Goal: Browse casually: Explore the website without a specific task or goal

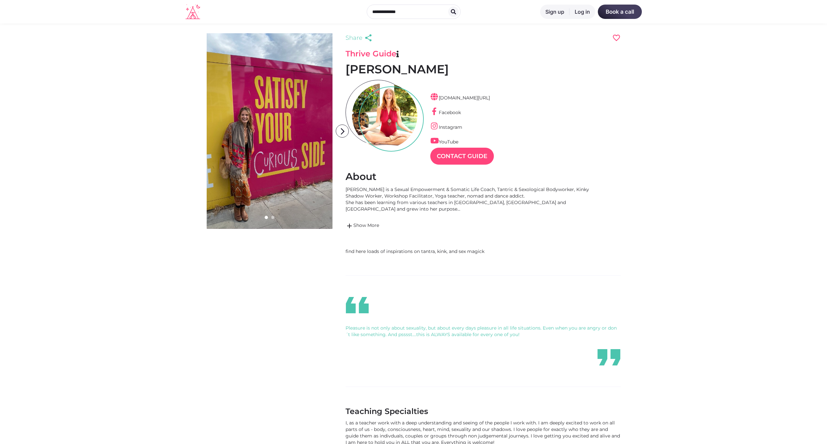
scroll to position [16, 28]
click at [263, 144] on link at bounding box center [270, 131] width 126 height 196
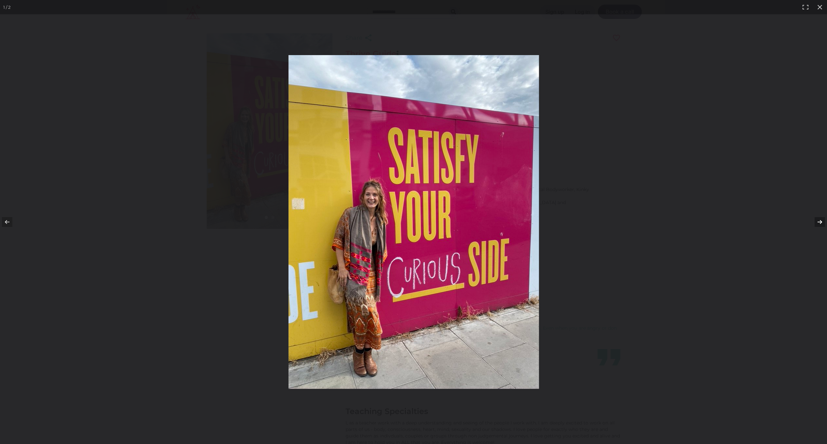
click at [821, 219] on button at bounding box center [815, 222] width 23 height 33
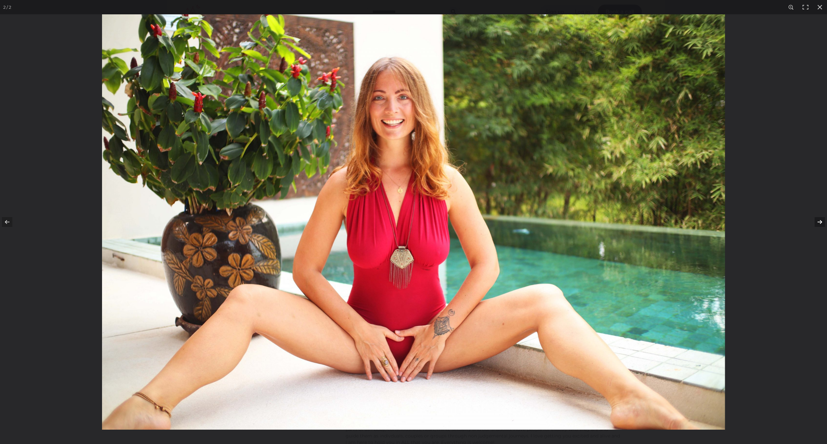
click at [819, 223] on button at bounding box center [815, 222] width 23 height 33
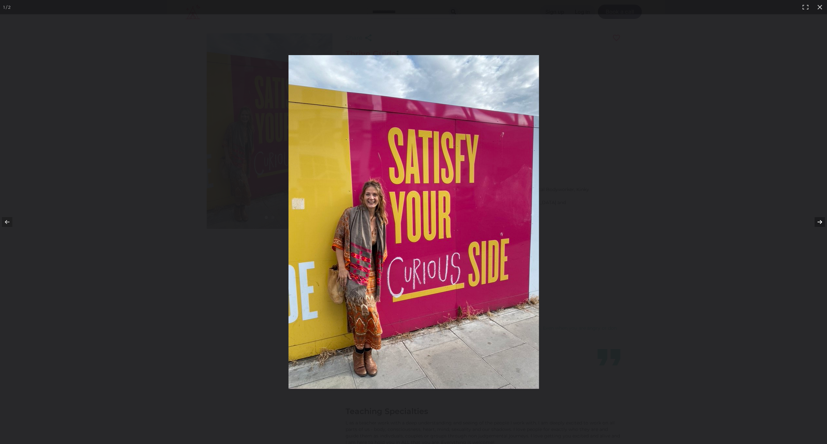
click at [819, 223] on button at bounding box center [815, 222] width 23 height 33
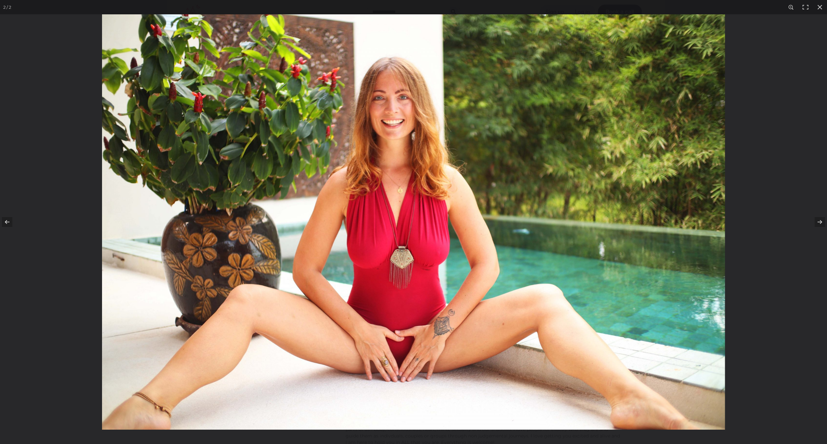
click at [370, 281] on img at bounding box center [413, 221] width 623 height 415
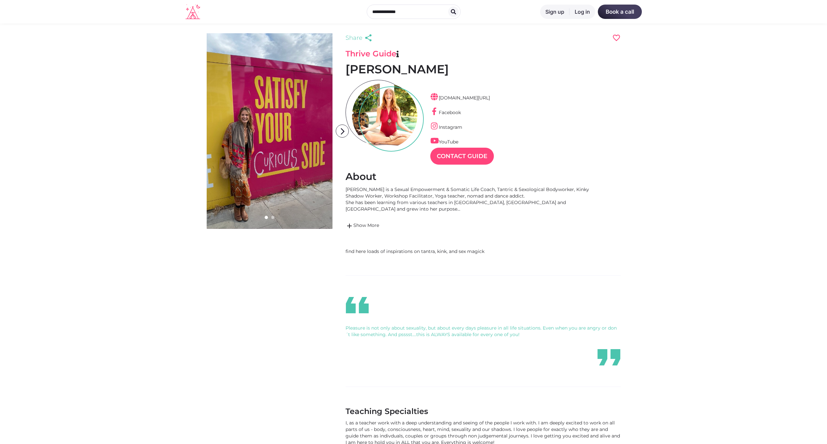
scroll to position [16, 28]
click at [383, 107] on div at bounding box center [384, 115] width 65 height 65
click at [340, 128] on icon "arrow_forward_ios" at bounding box center [342, 131] width 13 height 13
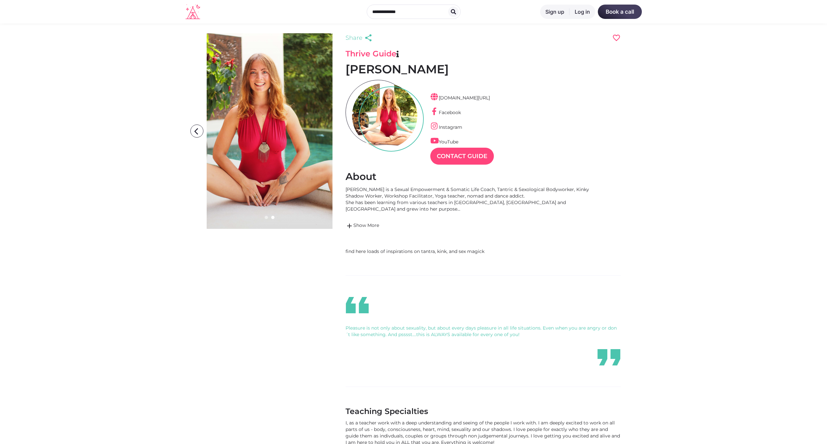
click at [260, 156] on link at bounding box center [270, 131] width 126 height 196
